Goal: Task Accomplishment & Management: Complete application form

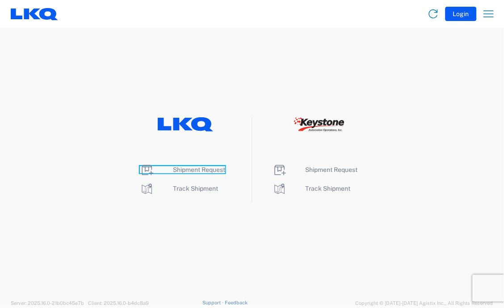
click at [187, 169] on span "Shipment Request" at bounding box center [199, 169] width 52 height 7
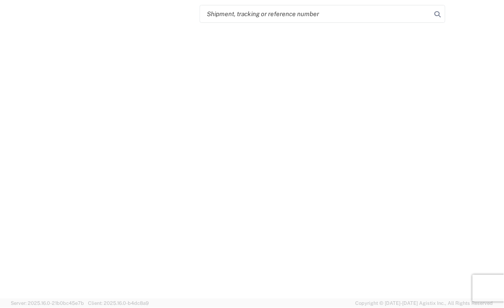
select select "FULL"
select select "LBS"
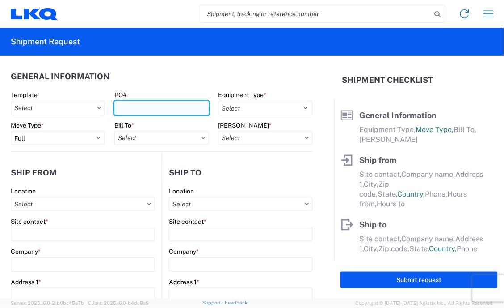
click at [119, 106] on input "PO#" at bounding box center [161, 108] width 94 height 14
type input "T31332"
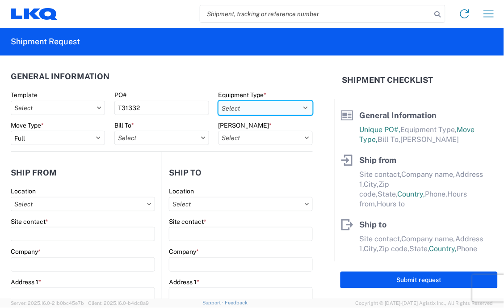
click at [299, 106] on select "Select 53’ Dry Van Flatbed Dropdeck (van) Lowboy (flatbed) Rail" at bounding box center [266, 108] width 94 height 14
select select "STDV"
click at [219, 101] on select "Select 53’ Dry Van Flatbed Dropdeck (van) Lowboy (flatbed) Rail" at bounding box center [266, 108] width 94 height 14
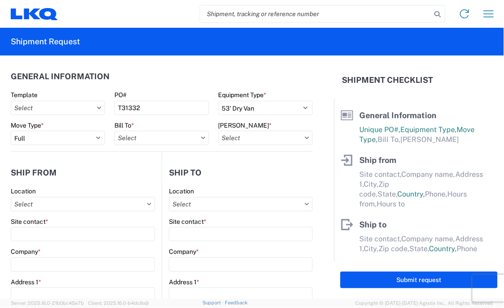
click at [201, 138] on icon at bounding box center [203, 137] width 4 height 2
click at [189, 137] on input "Bill To *" at bounding box center [161, 138] width 94 height 14
type input "3392"
click at [158, 179] on div "3392 - Transmetco" at bounding box center [192, 177] width 157 height 14
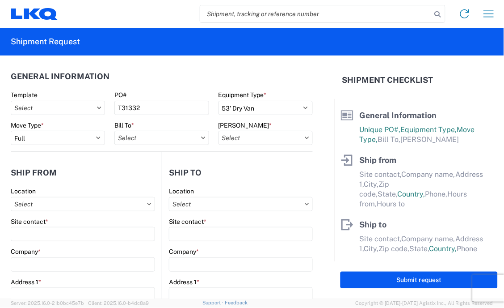
type input "3392 - Transmetco"
click at [298, 140] on input "[PERSON_NAME] *" at bounding box center [266, 138] width 94 height 14
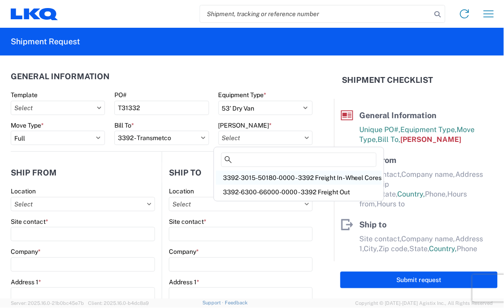
click at [274, 176] on div "3392-3015-50180-0000 - 3392 Freight In - Wheel Cores" at bounding box center [299, 177] width 166 height 14
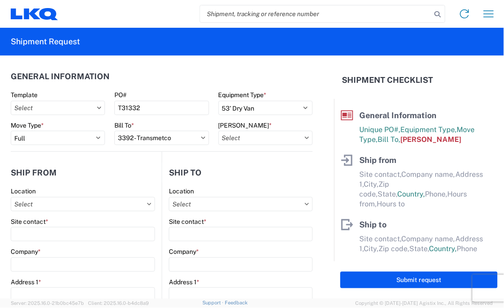
type input "3392-3015-50180-0000 - 3392 Freight In - Wheel Cores"
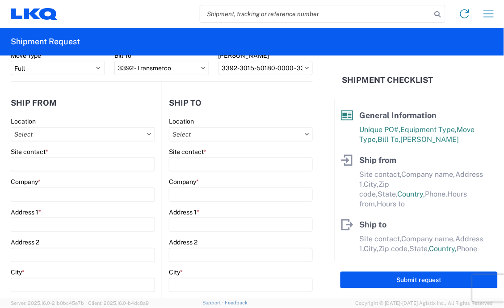
scroll to position [99, 0]
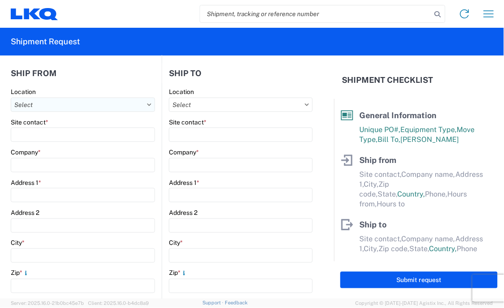
click at [121, 104] on input "Location" at bounding box center [83, 104] width 144 height 14
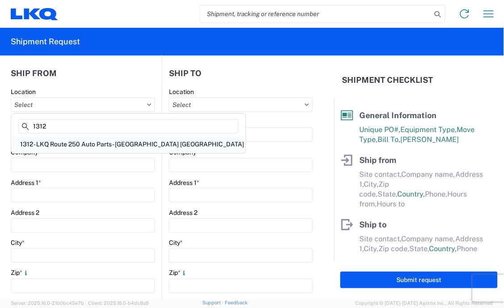
type input "1312"
click at [79, 141] on div "1312 - LKQ Route 250 Auto Parts - [GEOGRAPHIC_DATA] [GEOGRAPHIC_DATA]" at bounding box center [128, 144] width 231 height 14
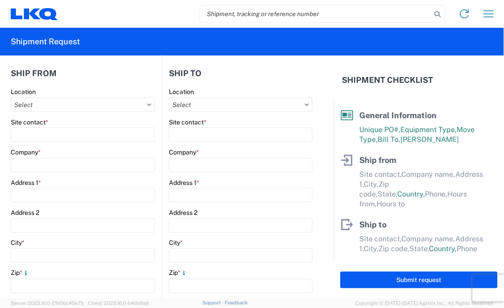
type input "1312 - LKQ Route 250 Auto Parts - [GEOGRAPHIC_DATA] [GEOGRAPHIC_DATA]"
type input "LKQ Corporation"
type input "152 State Route 250"
type input "[GEOGRAPHIC_DATA]"
type input "43974"
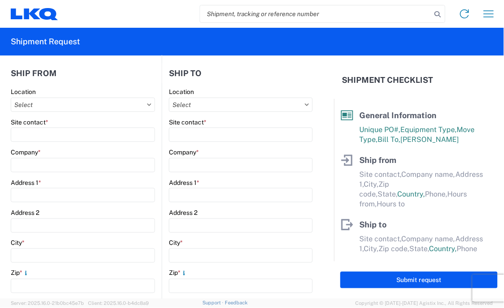
select select "OH"
select select "US"
type input "07:00"
type input "17:00"
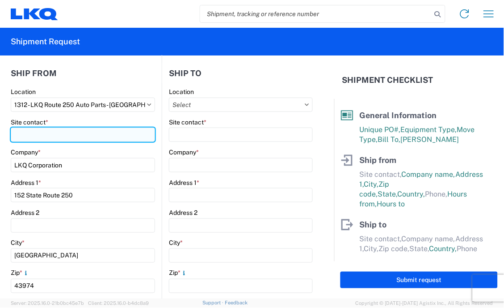
click at [29, 135] on input "Site contact *" at bounding box center [83, 134] width 144 height 14
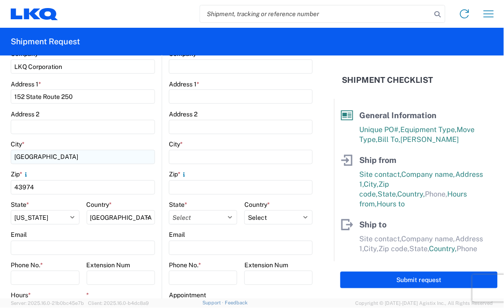
scroll to position [199, 0]
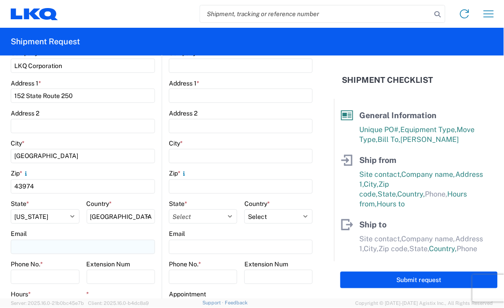
type input "[PERSON_NAME]"
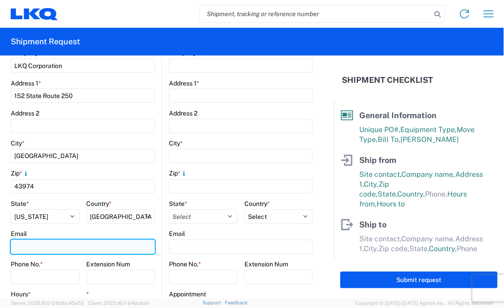
click at [35, 250] on input "Email" at bounding box center [83, 247] width 144 height 14
type input "[EMAIL_ADDRESS][DOMAIN_NAME]"
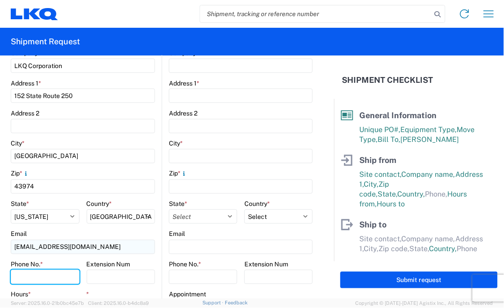
type input "7405464787"
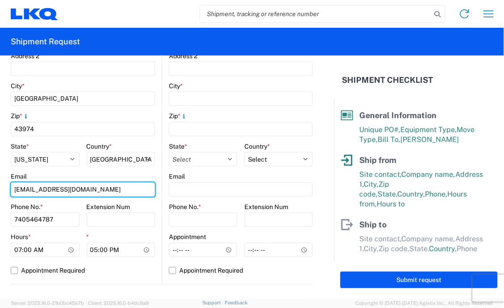
scroll to position [298, 0]
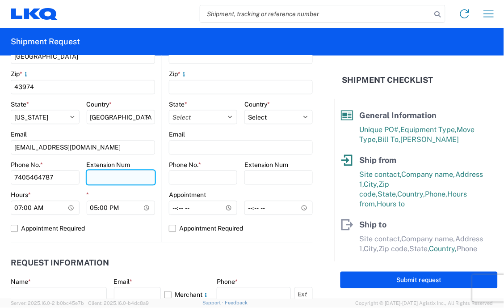
click at [107, 178] on input "Extension Num" at bounding box center [121, 177] width 69 height 14
type input "4787"
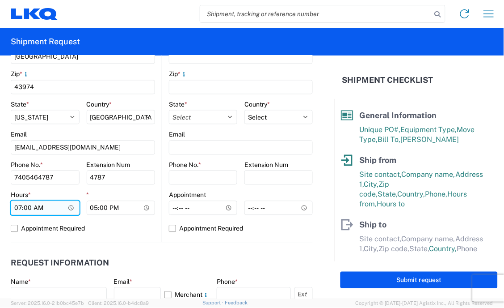
click at [68, 207] on input "07:00" at bounding box center [45, 208] width 69 height 14
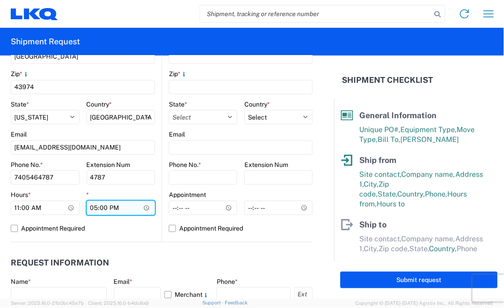
type input "11:00"
click at [140, 208] on input "17:00" at bounding box center [121, 208] width 69 height 14
type input "15:00"
click at [130, 234] on label "Appointment Required" at bounding box center [83, 228] width 144 height 14
click at [0, 0] on input "Appointment Required" at bounding box center [0, 0] width 0 height 0
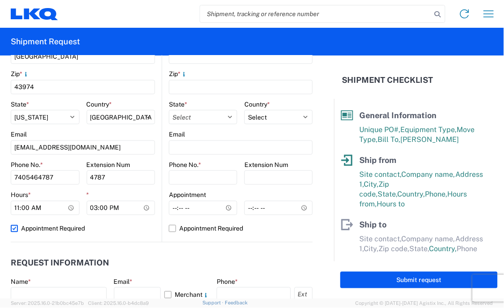
select select "OH"
select select "US"
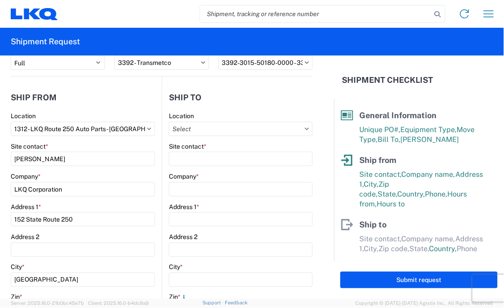
scroll to position [50, 0]
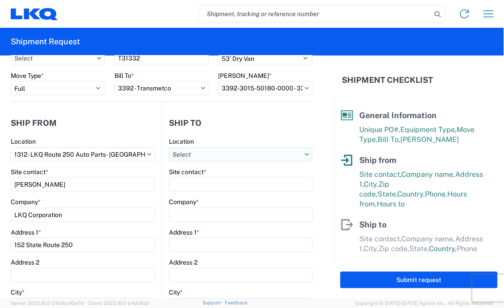
click at [276, 154] on input "Location" at bounding box center [241, 154] width 144 height 14
type input "3392"
click at [218, 194] on div "3392 - Transmetco" at bounding box center [246, 193] width 157 height 14
type input "3392 - Transmetco"
type input "LKQ Corporation"
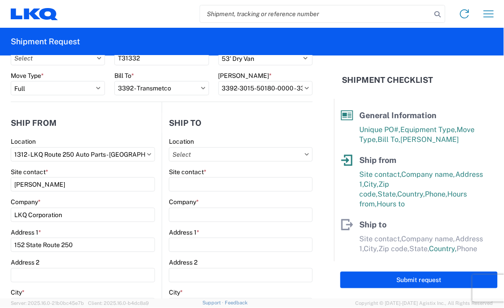
type input "[STREET_ADDRESS]"
type input "Huntington"
type input "46750"
select select "IN"
select select "US"
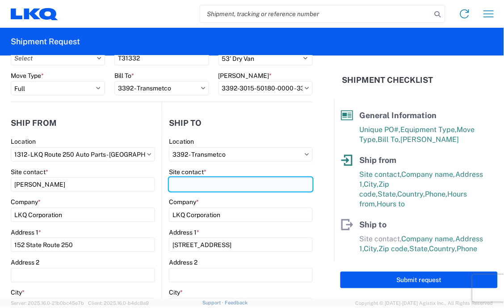
click at [178, 180] on input "Site contact *" at bounding box center [241, 184] width 144 height 14
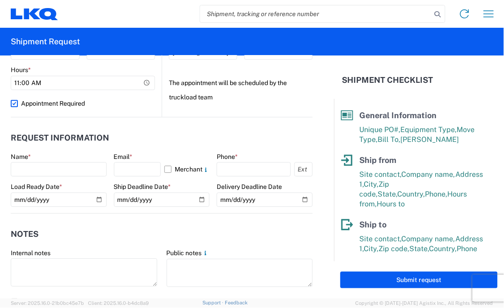
scroll to position [447, 0]
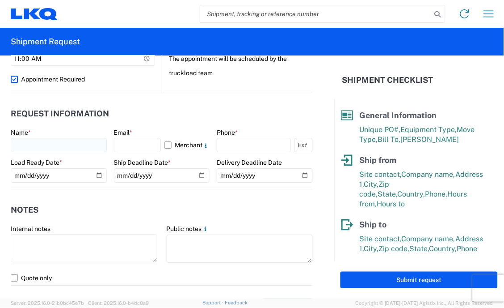
type input "dispatch"
click at [31, 147] on input "text" at bounding box center [59, 145] width 96 height 14
type input "[PERSON_NAME]"
select select "OH"
type input "[EMAIL_ADDRESS][DOMAIN_NAME]"
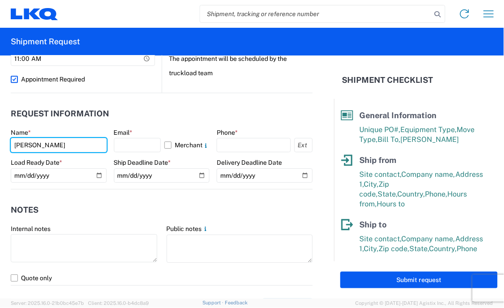
type input "[PERSON_NAME]"
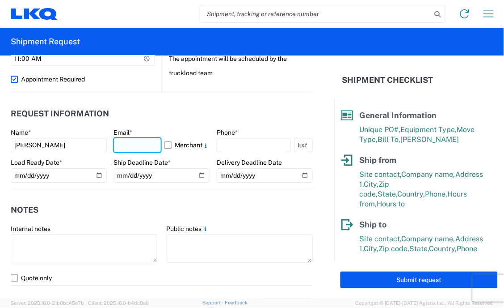
click at [123, 148] on input "text" at bounding box center [137, 145] width 47 height 14
type input "[EMAIL_ADDRESS][DOMAIN_NAME]"
type input "7405464787"
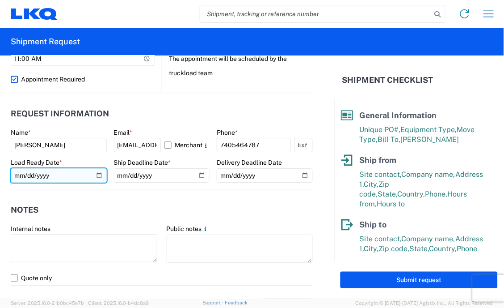
click at [97, 177] on input "date" at bounding box center [59, 175] width 96 height 14
type input "[DATE]"
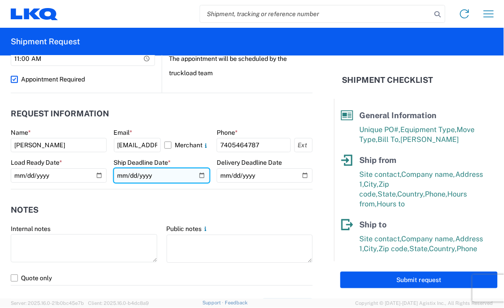
click at [196, 175] on input "date" at bounding box center [162, 175] width 96 height 14
type input "[DATE]"
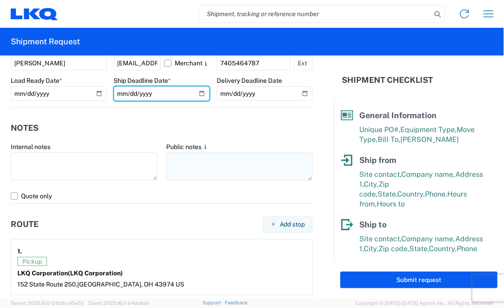
scroll to position [546, 0]
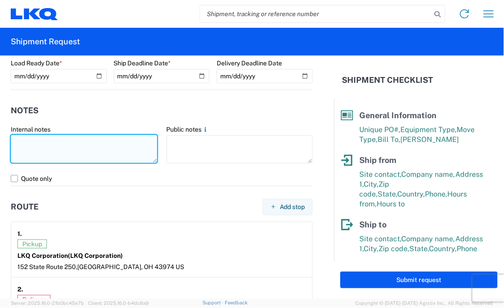
click at [26, 145] on textarea at bounding box center [84, 149] width 147 height 28
drag, startPoint x: 144, startPoint y: 140, endPoint x: 14, endPoint y: 140, distance: 130.6
click at [14, 140] on textarea "scrap wheels stacked and palletized, qty 42" at bounding box center [84, 149] width 147 height 28
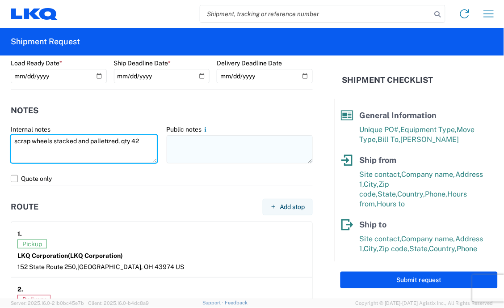
type textarea "scrap wheels stacked and palletized, qty 42"
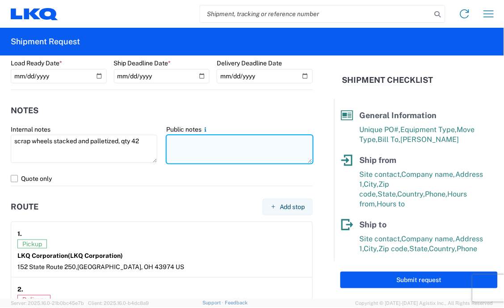
click at [190, 143] on textarea at bounding box center [240, 149] width 147 height 28
paste textarea "scrap wheels stacked and palletized, qty 42"
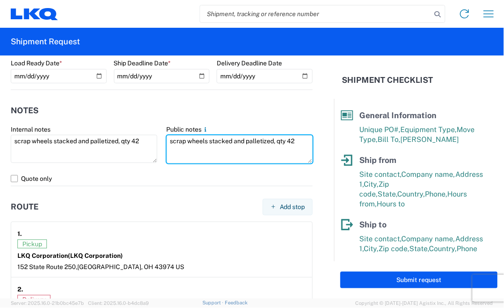
type textarea "scrap wheels stacked and palletized, qty 42"
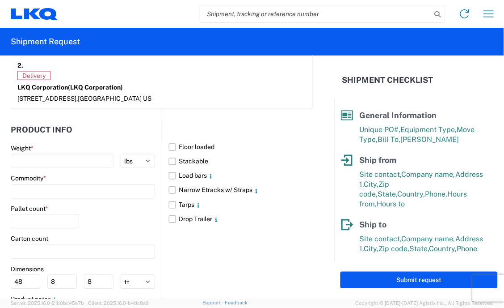
scroll to position [795, 0]
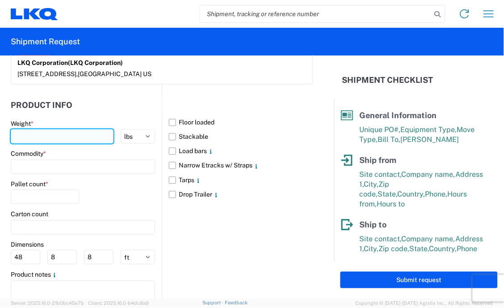
click at [29, 140] on input "number" at bounding box center [62, 136] width 103 height 14
type input "42000"
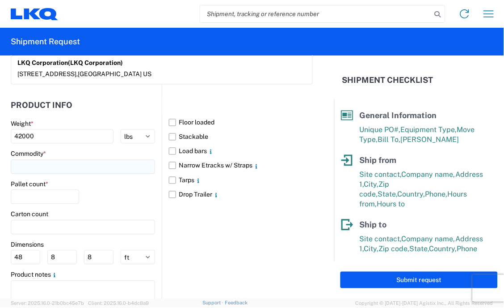
click at [24, 169] on input at bounding box center [83, 167] width 144 height 14
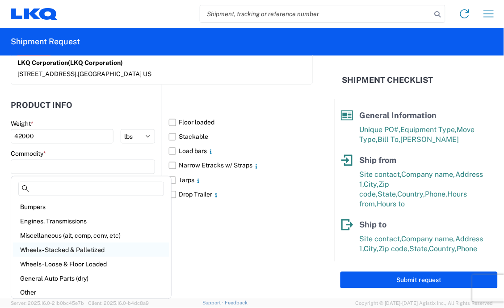
click at [62, 248] on div "Wheels - Stacked & Palletized" at bounding box center [91, 249] width 157 height 14
type input "Wheels - Stacked & Palletized"
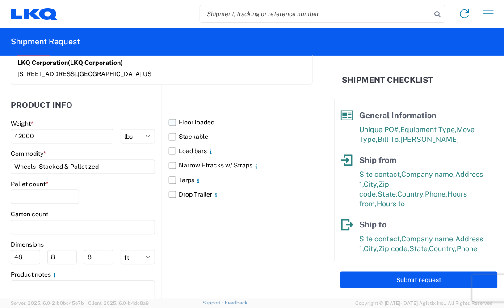
click at [169, 124] on label "Floor loaded" at bounding box center [241, 122] width 144 height 14
click at [0, 0] on input "Floor loaded" at bounding box center [0, 0] width 0 height 0
click at [169, 138] on label "Stackable" at bounding box center [241, 137] width 144 height 14
click at [0, 0] on input "Stackable" at bounding box center [0, 0] width 0 height 0
click at [19, 197] on input "number" at bounding box center [45, 197] width 68 height 14
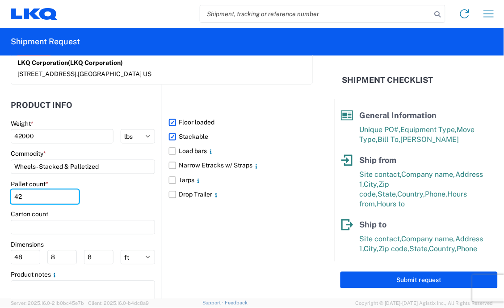
scroll to position [830, 0]
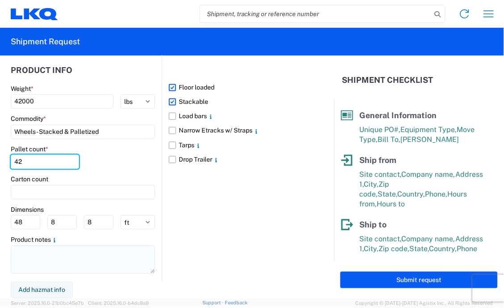
type input "42"
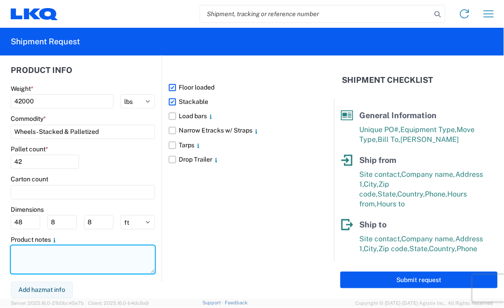
click at [25, 253] on textarea at bounding box center [83, 259] width 144 height 28
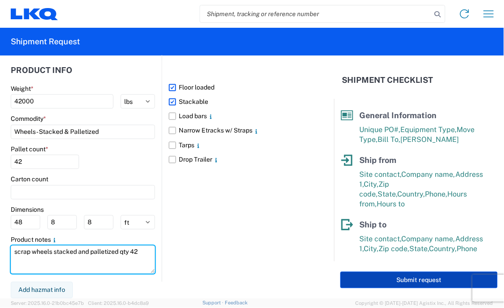
type textarea "scrap wheels stacked and palletized qty 42"
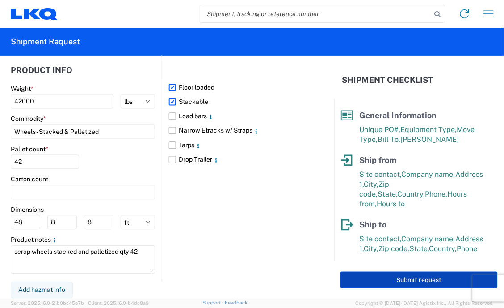
click at [387, 283] on button "Submit request" at bounding box center [419, 279] width 157 height 17
select select "US"
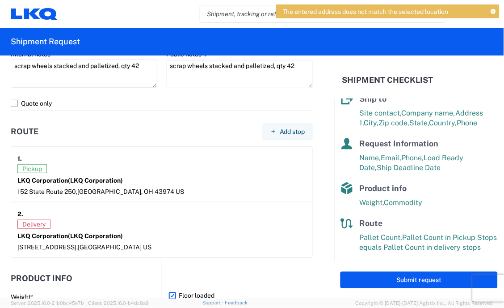
scroll to position [646, 0]
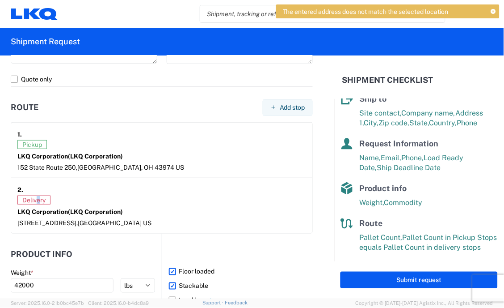
click at [36, 199] on span "Delivery" at bounding box center [33, 199] width 33 height 9
click at [157, 211] on div "LKQ Corporation (LKQ Corporation)" at bounding box center [161, 211] width 289 height 8
click at [109, 212] on span "(LKQ Corporation)" at bounding box center [95, 211] width 55 height 7
click at [127, 222] on span "[GEOGRAPHIC_DATA] US" at bounding box center [115, 222] width 74 height 7
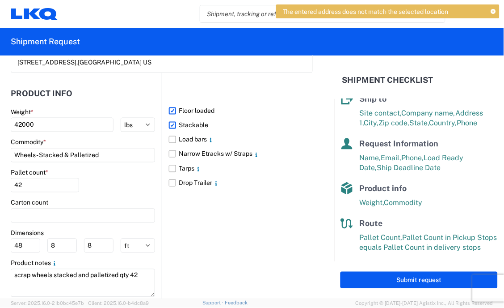
scroll to position [830, 0]
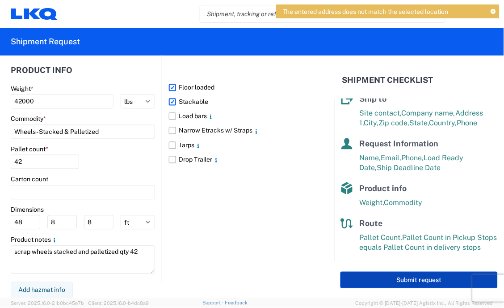
click at [385, 278] on button "Submit request" at bounding box center [419, 279] width 157 height 17
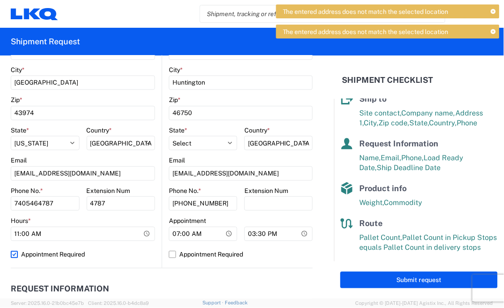
scroll to position [298, 0]
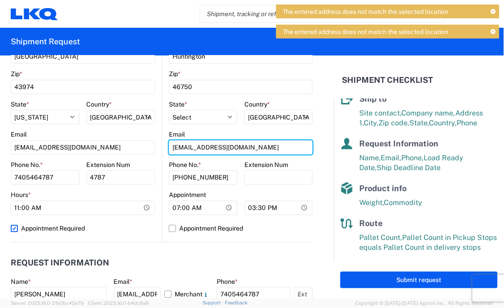
drag, startPoint x: 253, startPoint y: 150, endPoint x: 162, endPoint y: 152, distance: 90.4
click at [162, 152] on main "3392 Location 3392 - Transmetco Site contact * dispatch Company * LKQ Corporati…" at bounding box center [237, 65] width 151 height 353
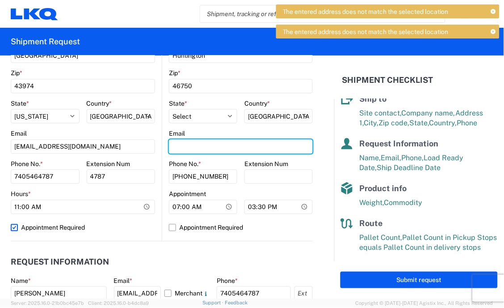
scroll to position [347, 0]
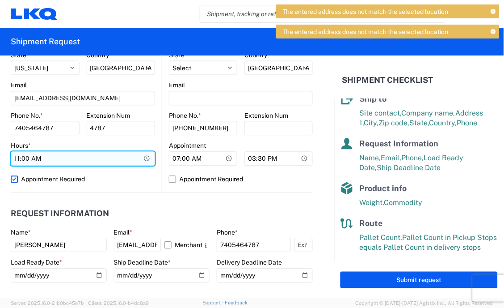
click at [144, 158] on input "11:00" at bounding box center [83, 158] width 144 height 14
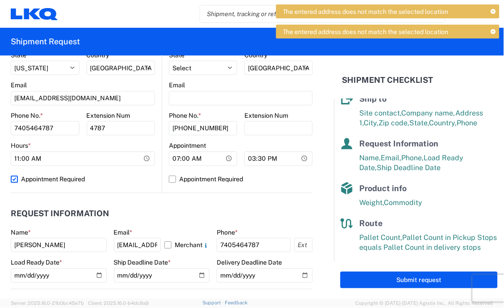
click at [103, 184] on label "Appointment Required" at bounding box center [83, 179] width 144 height 14
click at [0, 0] on input "Appointment Required" at bounding box center [0, 0] width 0 height 0
select select "US"
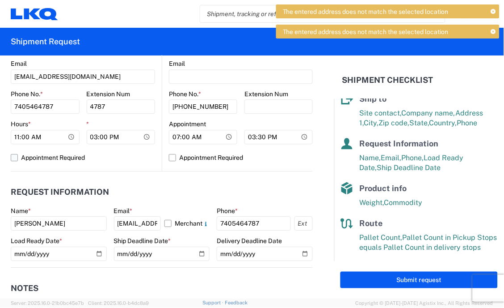
scroll to position [397, 0]
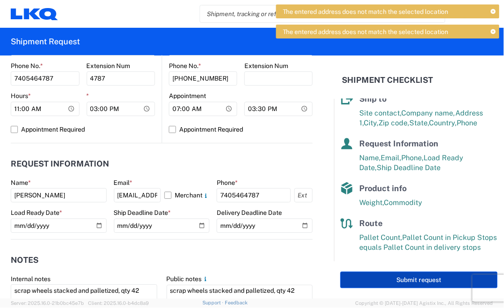
click at [371, 279] on button "Submit request" at bounding box center [419, 279] width 157 height 17
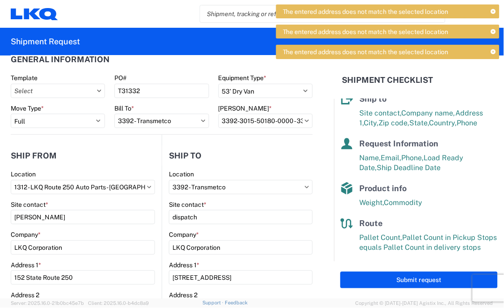
scroll to position [0, 0]
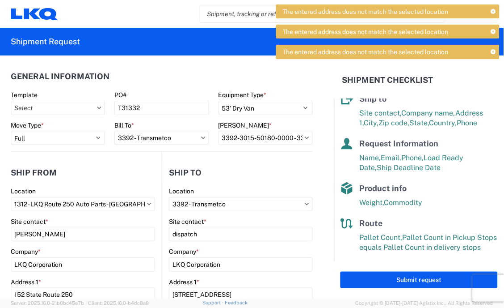
click at [97, 106] on icon at bounding box center [99, 107] width 4 height 3
click at [72, 110] on input "Template" at bounding box center [58, 108] width 94 height 14
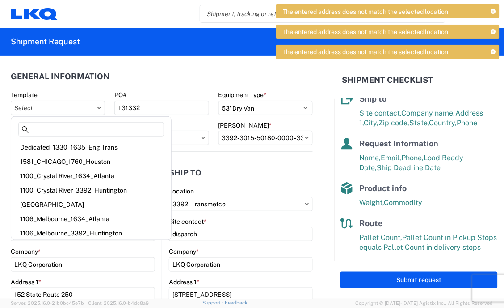
click at [144, 83] on header "General Information" at bounding box center [162, 76] width 302 height 20
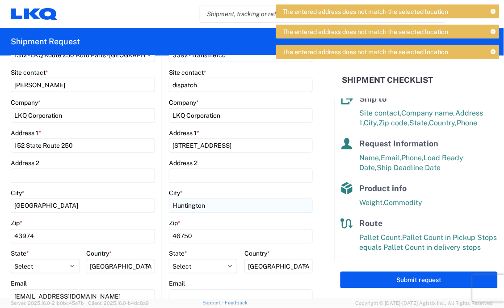
scroll to position [199, 0]
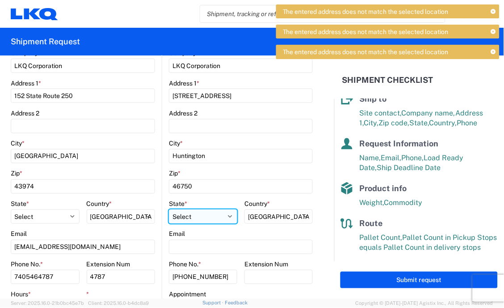
click at [225, 218] on select "Select [US_STATE] [US_STATE] [US_STATE] [US_STATE] Armed Forces Americas Armed …" at bounding box center [203, 216] width 68 height 14
select select "IN"
click at [169, 209] on select "Select [US_STATE] [US_STATE] [US_STATE] [US_STATE] Armed Forces Americas Armed …" at bounding box center [203, 216] width 68 height 14
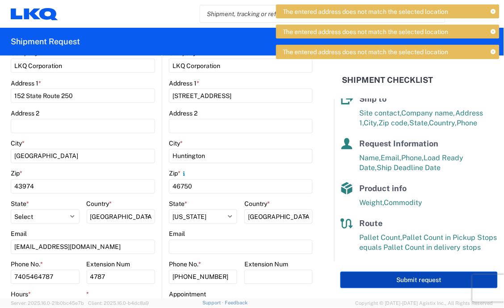
click at [414, 281] on button "Submit request" at bounding box center [419, 279] width 157 height 17
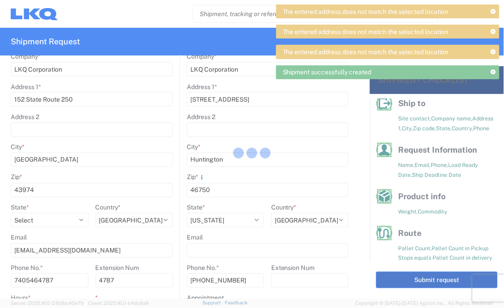
scroll to position [115, 0]
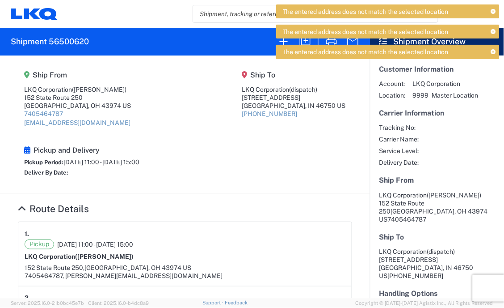
click at [492, 52] on icon at bounding box center [493, 52] width 5 height 5
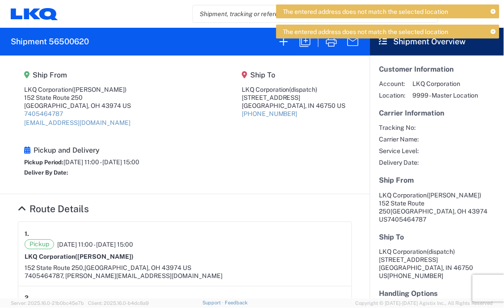
click at [495, 32] on icon at bounding box center [493, 32] width 5 height 5
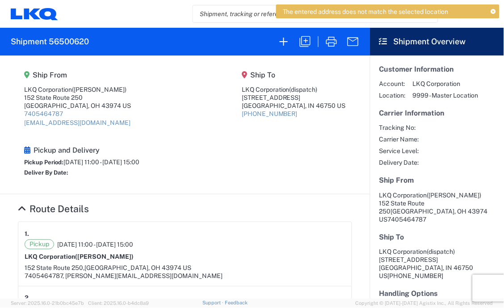
click at [494, 11] on icon at bounding box center [493, 11] width 5 height 5
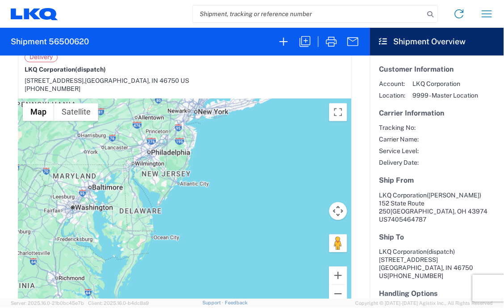
scroll to position [222, 0]
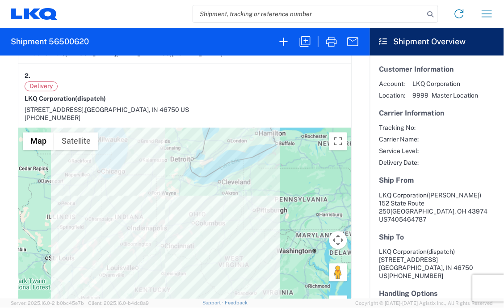
drag, startPoint x: 135, startPoint y: 238, endPoint x: 256, endPoint y: 242, distance: 121.3
click at [256, 242] on div "To navigate, press the arrow keys." at bounding box center [185, 235] width 334 height 215
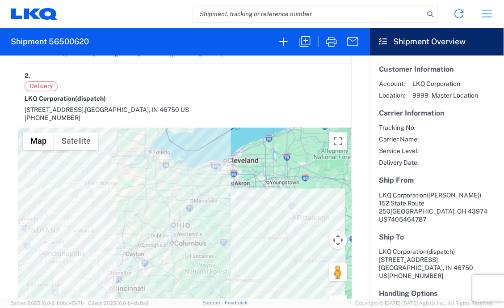
drag, startPoint x: 106, startPoint y: 185, endPoint x: 154, endPoint y: 228, distance: 64.6
click at [154, 228] on div "To navigate, press the arrow keys." at bounding box center [185, 235] width 334 height 215
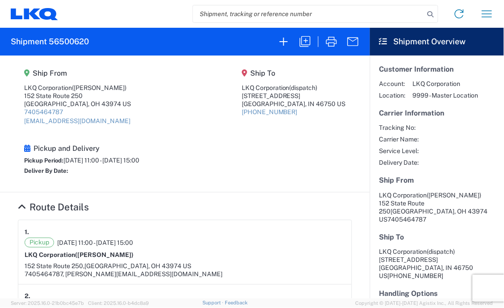
scroll to position [0, 0]
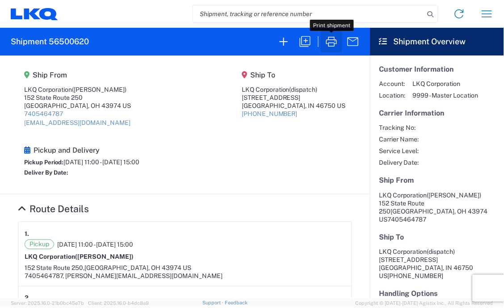
click at [333, 42] on icon "button" at bounding box center [332, 41] width 14 height 14
